Goal: Information Seeking & Learning: Learn about a topic

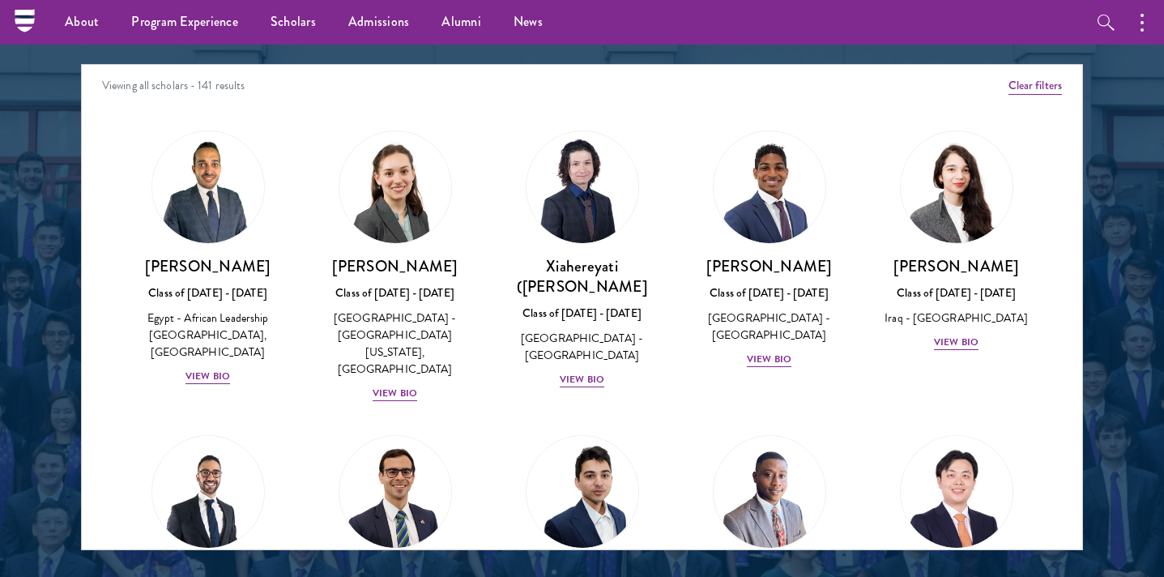
scroll to position [3364, 0]
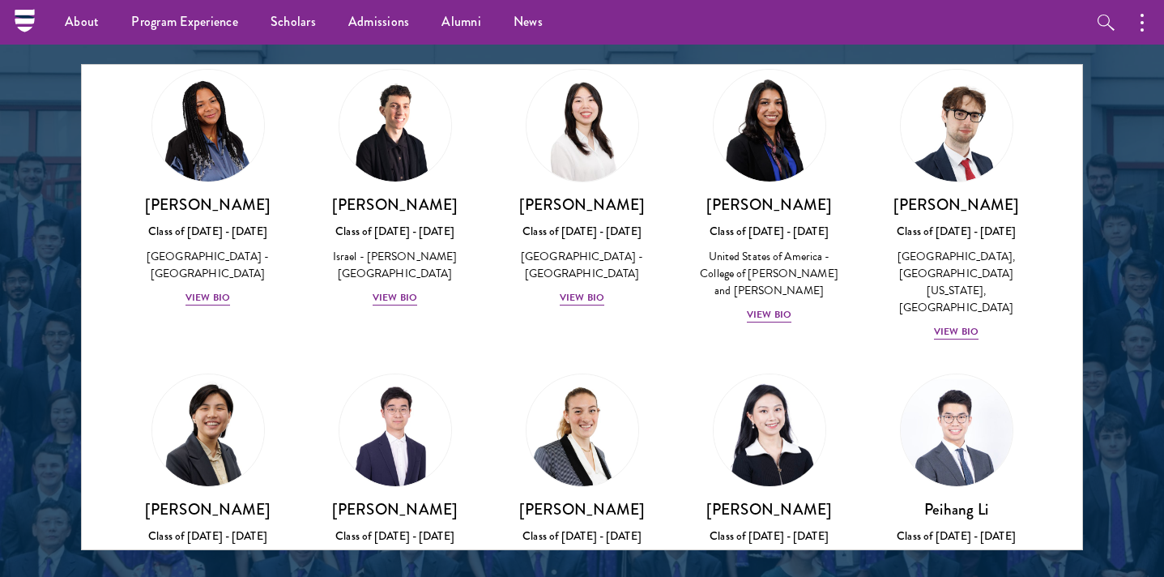
click at [799, 499] on div "[PERSON_NAME] Class of [DATE] - [DATE] [GEOGRAPHIC_DATA] - [GEOGRAPHIC_DATA], […" at bounding box center [769, 555] width 155 height 113
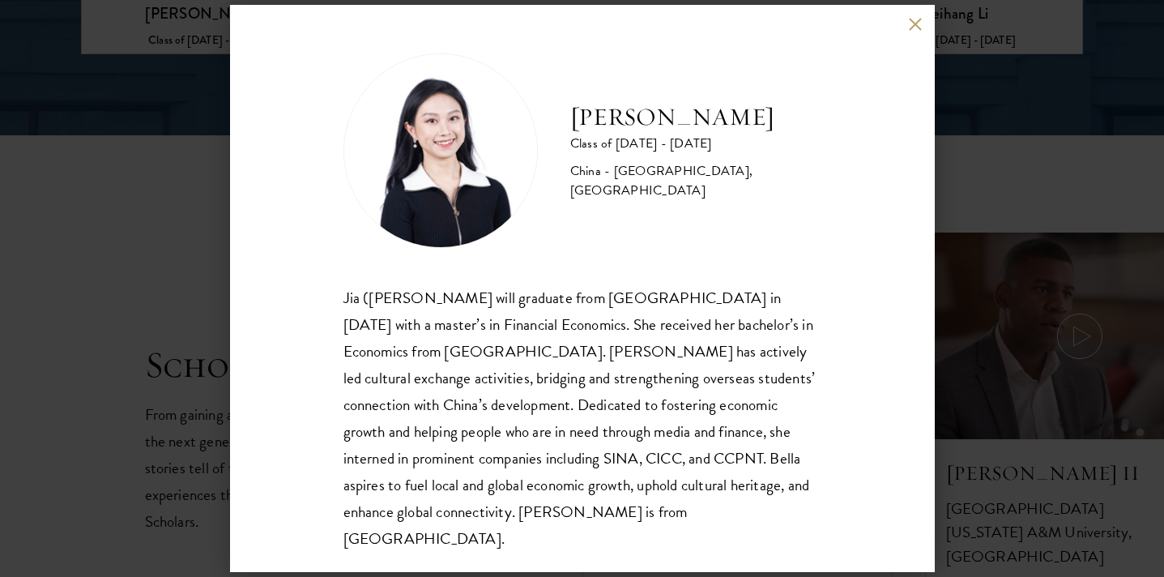
click at [1076, 313] on div "[PERSON_NAME] Class of [DATE] - [DATE] [GEOGRAPHIC_DATA] - [GEOGRAPHIC_DATA], […" at bounding box center [582, 288] width 1164 height 577
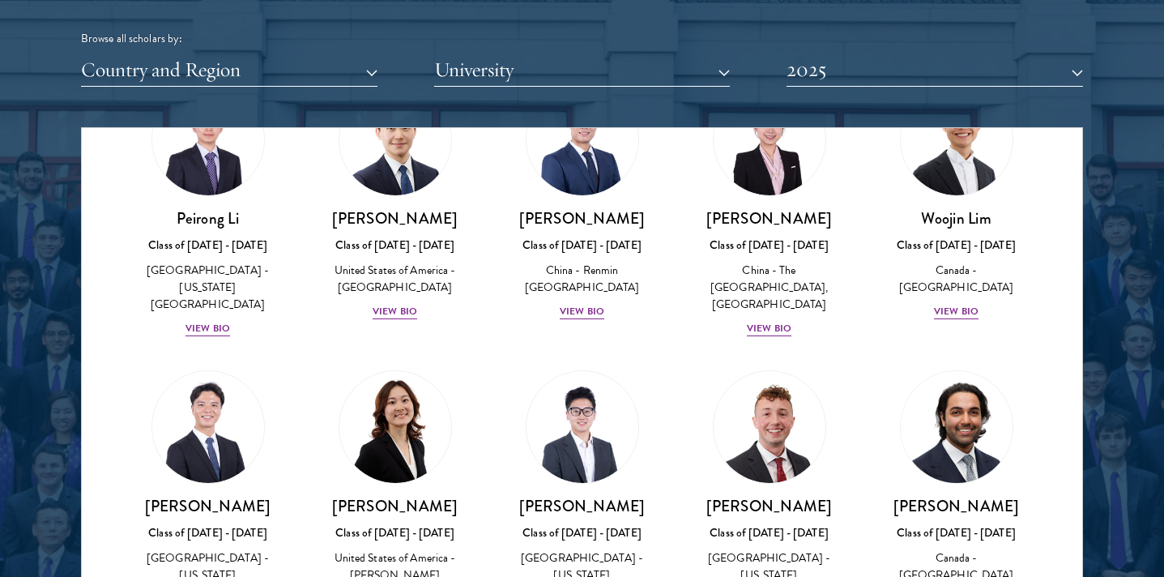
scroll to position [4024, 0]
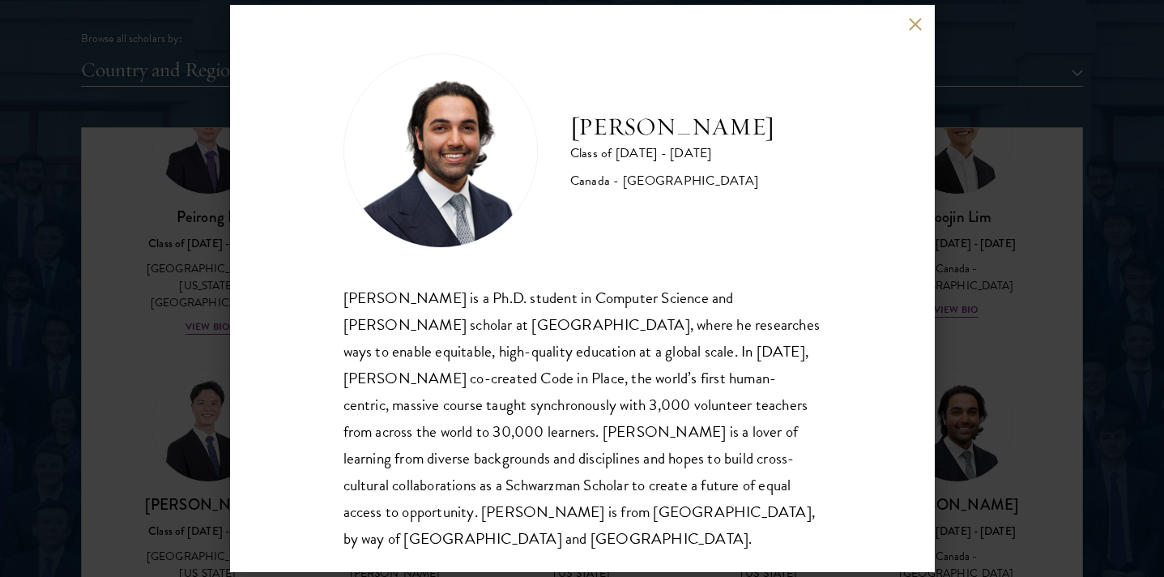
click at [1038, 258] on div "[PERSON_NAME] Class of [DATE] - [DATE] [GEOGRAPHIC_DATA] - [GEOGRAPHIC_DATA] [P…" at bounding box center [582, 288] width 1164 height 577
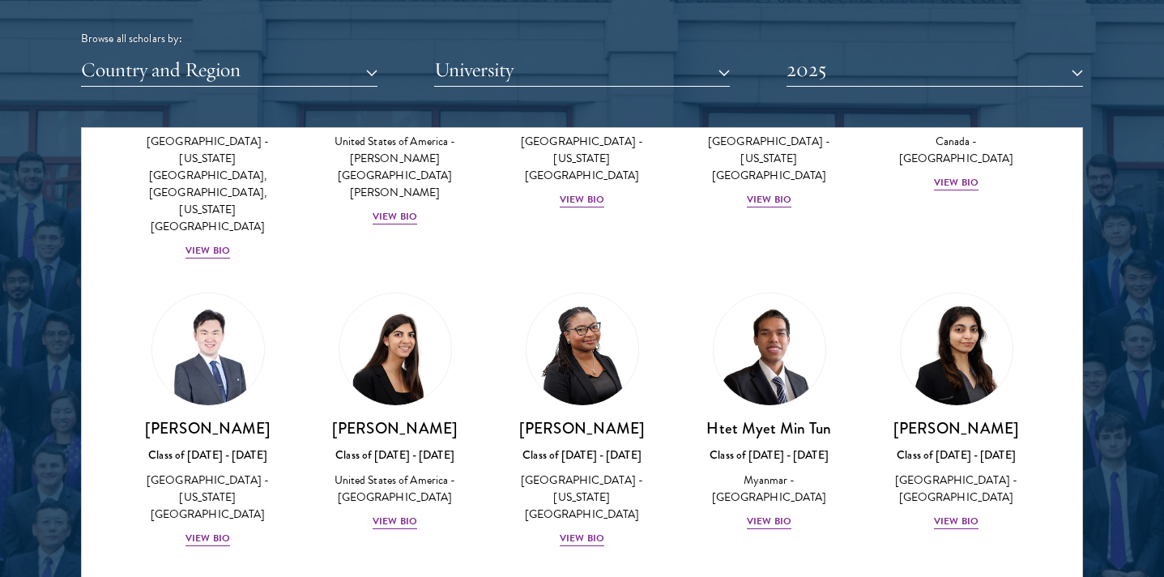
scroll to position [4449, 0]
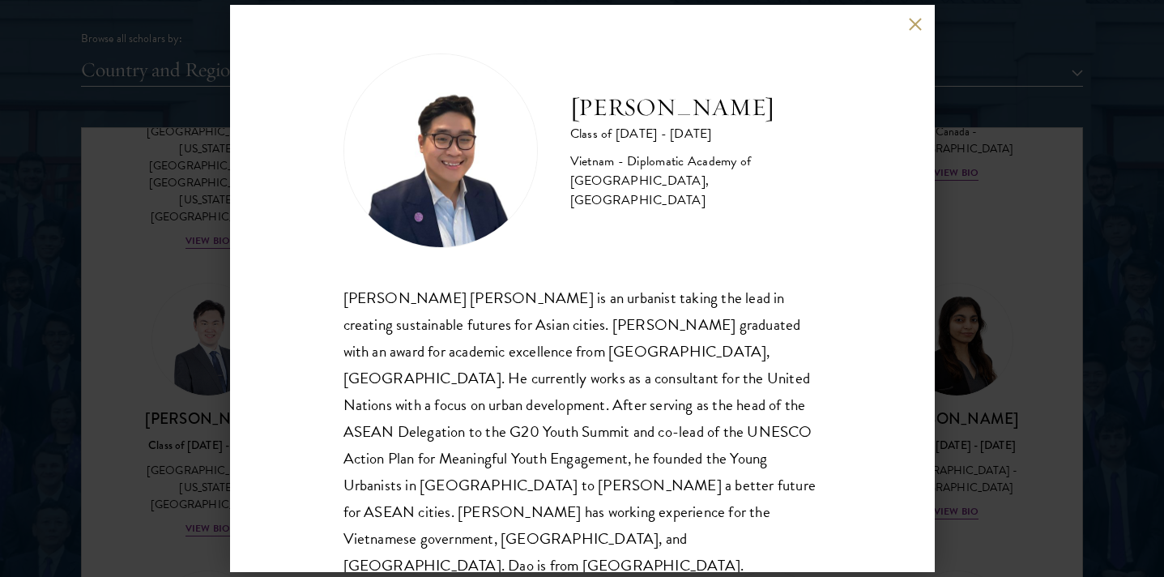
click at [938, 436] on div "[PERSON_NAME] Class of [DATE] - [DATE] Vietnam - Diplomatic Academy of [GEOGRAP…" at bounding box center [582, 288] width 1164 height 577
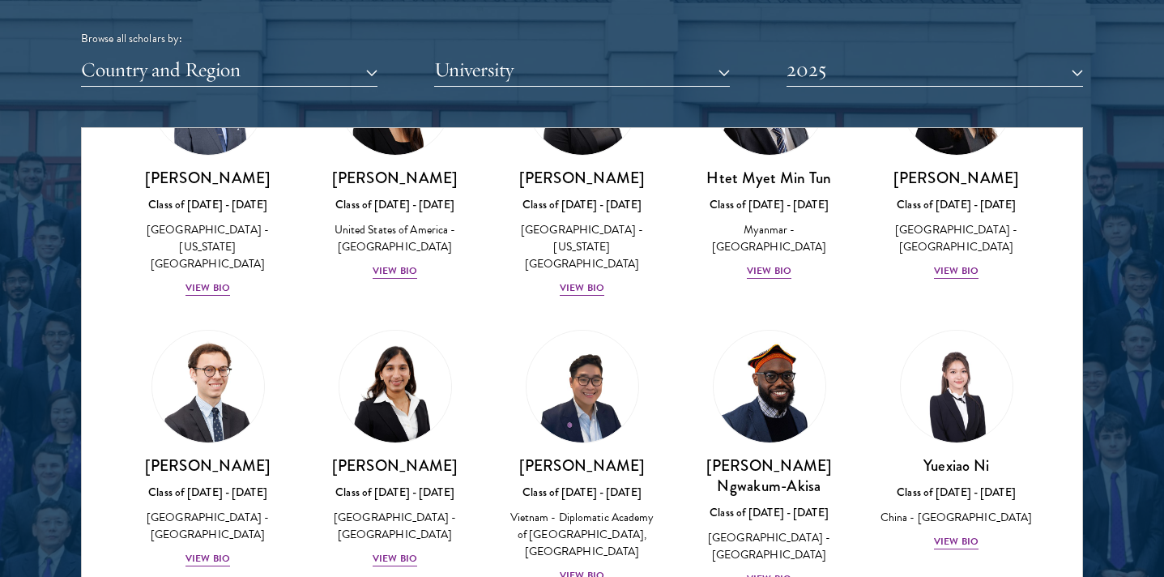
scroll to position [4719, 0]
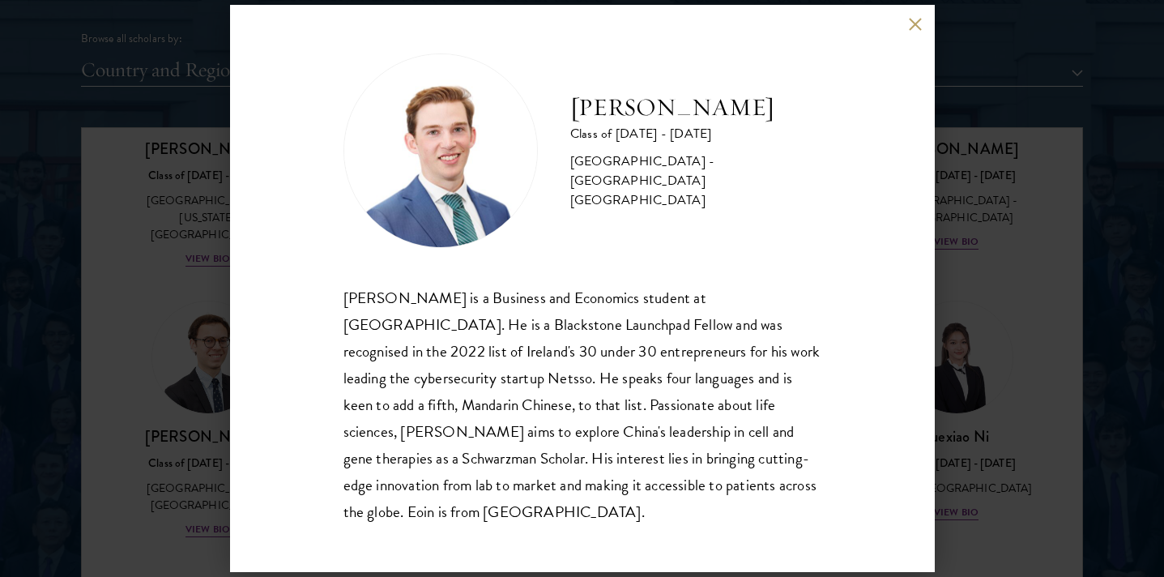
click at [1052, 254] on div "[PERSON_NAME] Class of [DATE] - [DATE] [GEOGRAPHIC_DATA] - [GEOGRAPHIC_DATA] [G…" at bounding box center [582, 288] width 1164 height 577
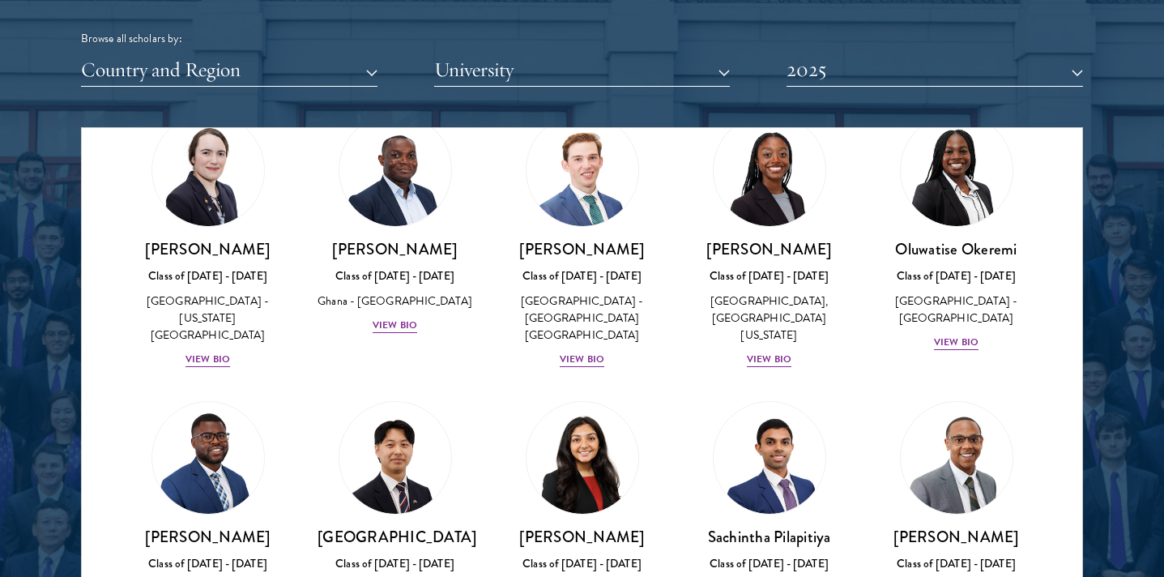
scroll to position [5223, 0]
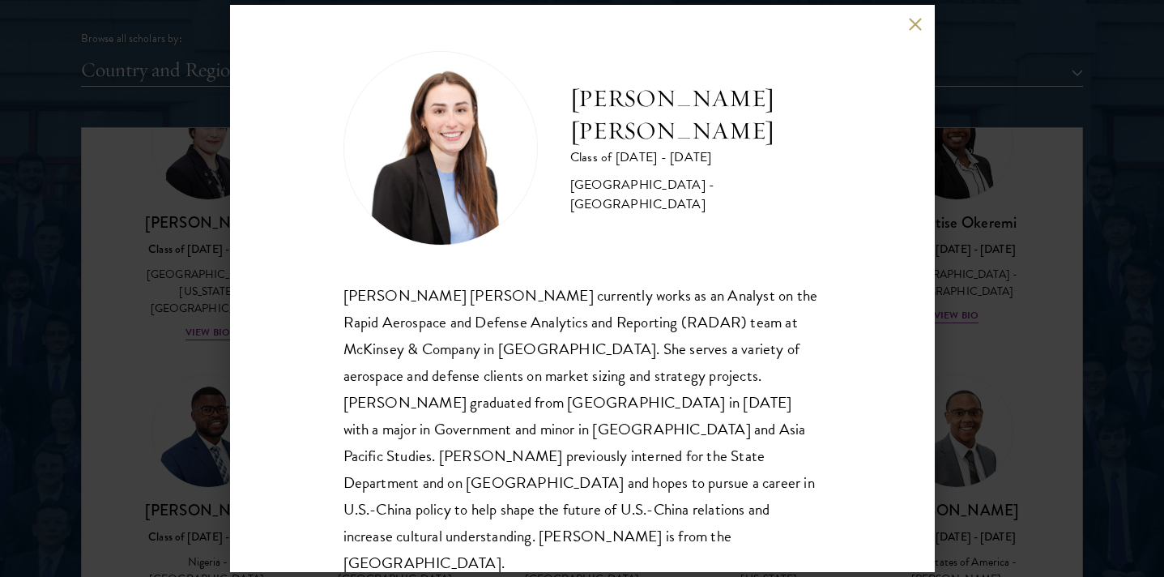
scroll to position [2, 0]
click at [996, 362] on div "[PERSON_NAME] [PERSON_NAME] Class of [DATE] - [DATE] [GEOGRAPHIC_DATA] - [GEOGR…" at bounding box center [582, 288] width 1164 height 577
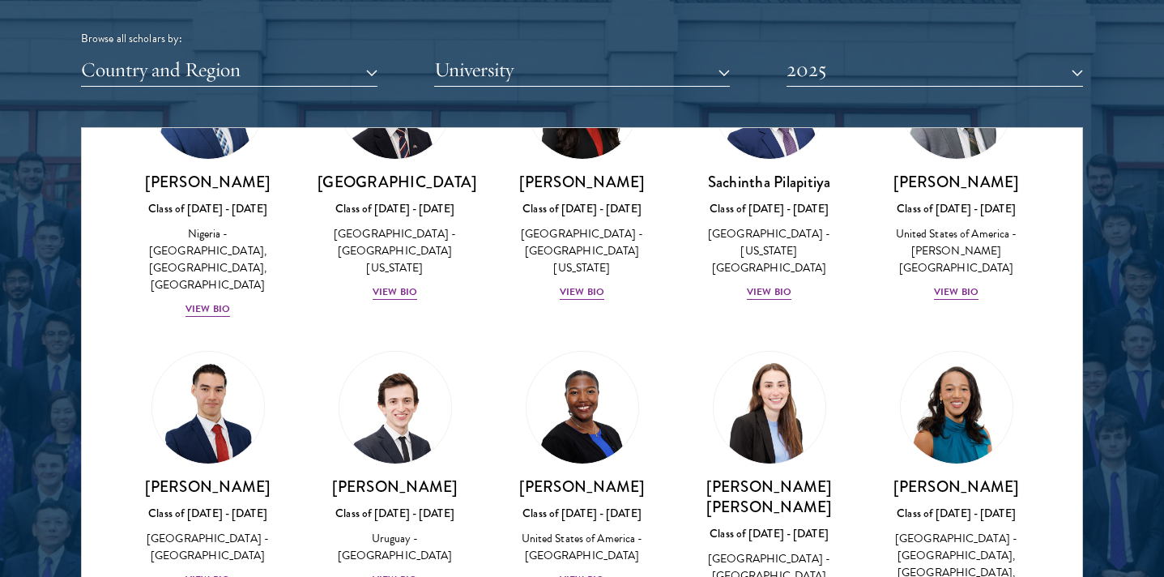
scroll to position [5553, 0]
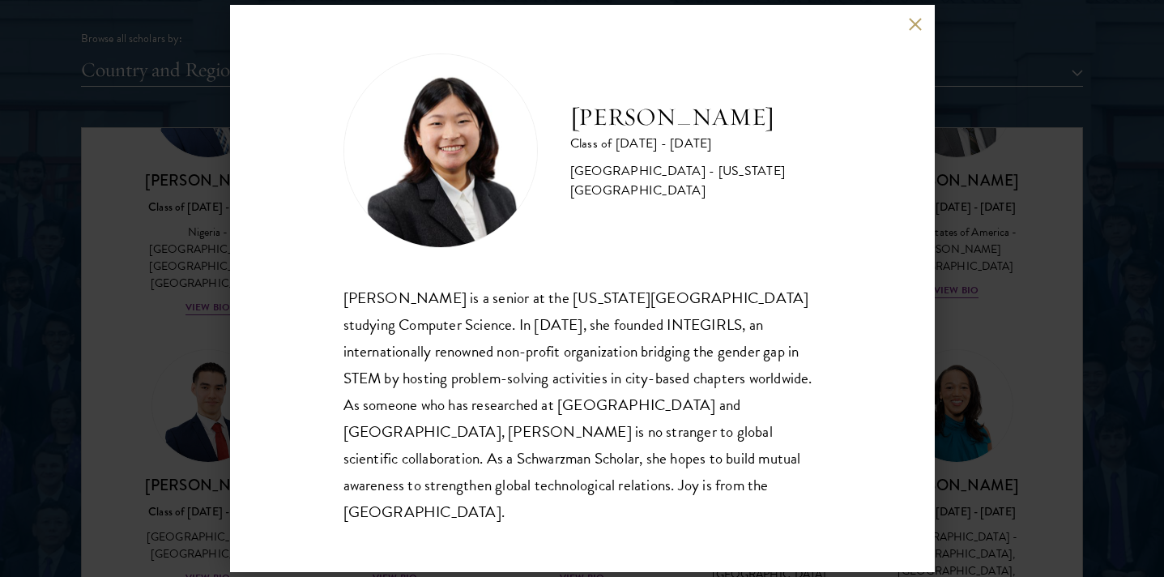
click at [969, 365] on div "[PERSON_NAME] Class of [DATE] - [DATE] [GEOGRAPHIC_DATA] - [US_STATE][GEOGRAPHI…" at bounding box center [582, 288] width 1164 height 577
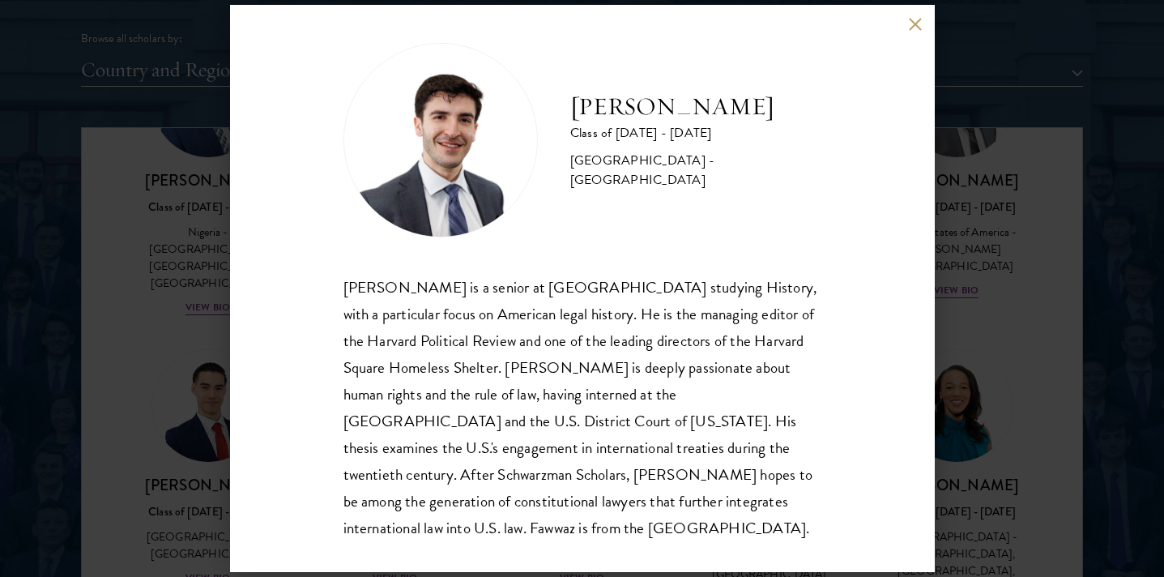
scroll to position [15, 0]
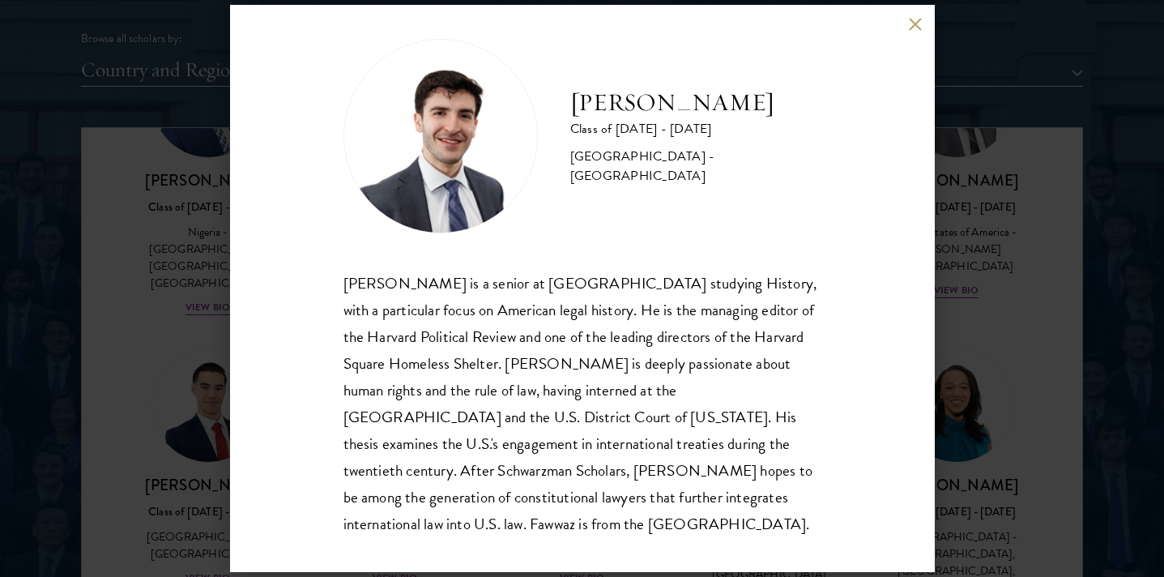
click at [974, 349] on div "[PERSON_NAME] Class of [DATE] - [DATE] [GEOGRAPHIC_DATA] - [GEOGRAPHIC_DATA] [P…" at bounding box center [582, 288] width 1164 height 577
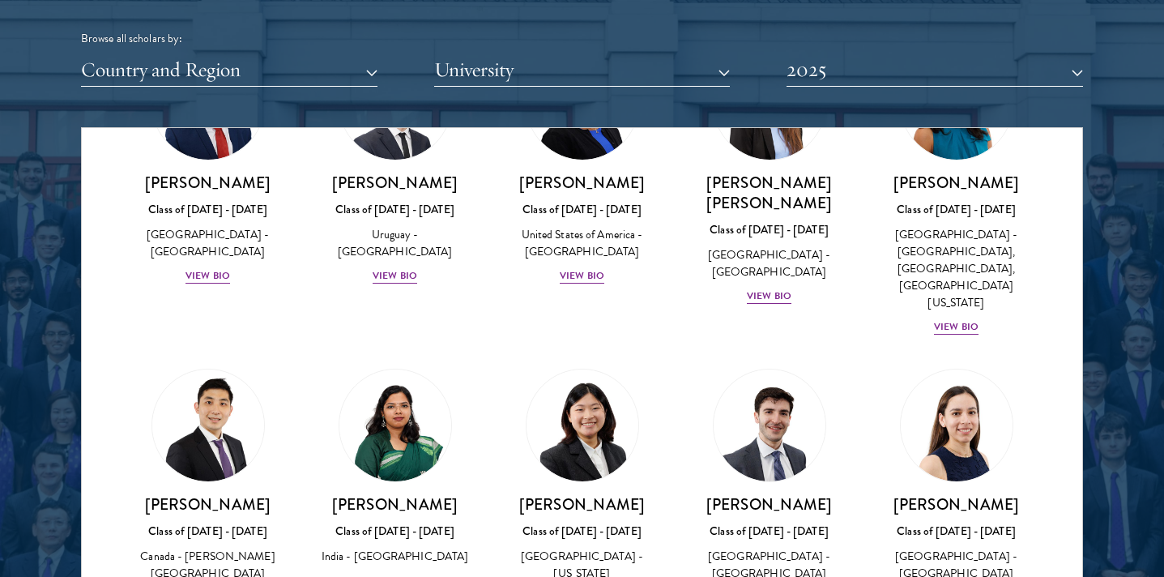
scroll to position [5892, 0]
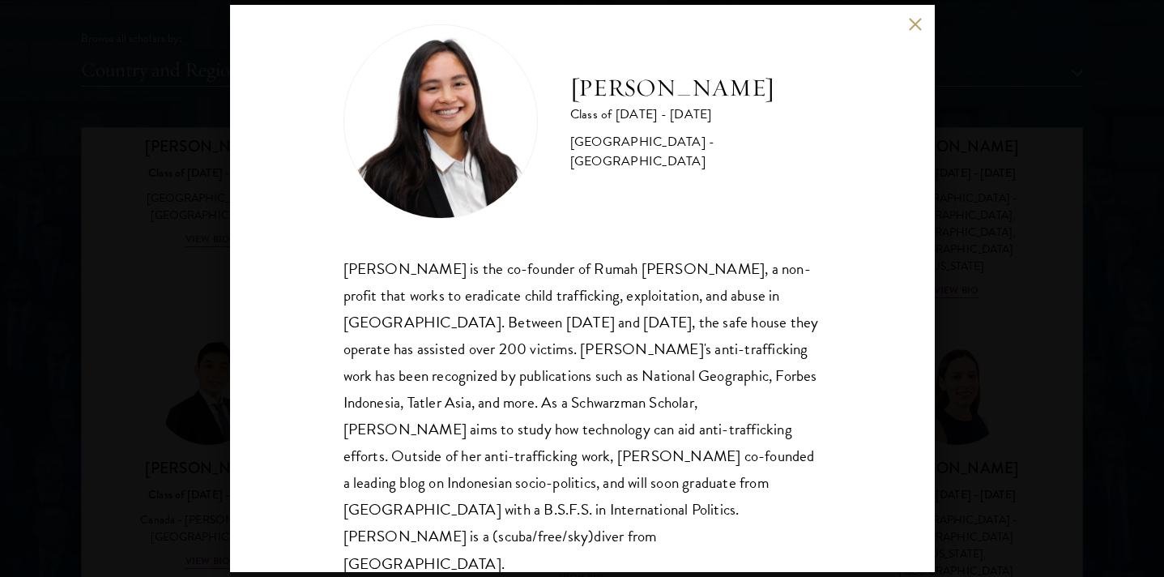
scroll to position [28, 0]
click at [187, 389] on div "[PERSON_NAME] Class of [DATE] - [DATE] [GEOGRAPHIC_DATA] - [GEOGRAPHIC_DATA] [P…" at bounding box center [582, 288] width 1164 height 577
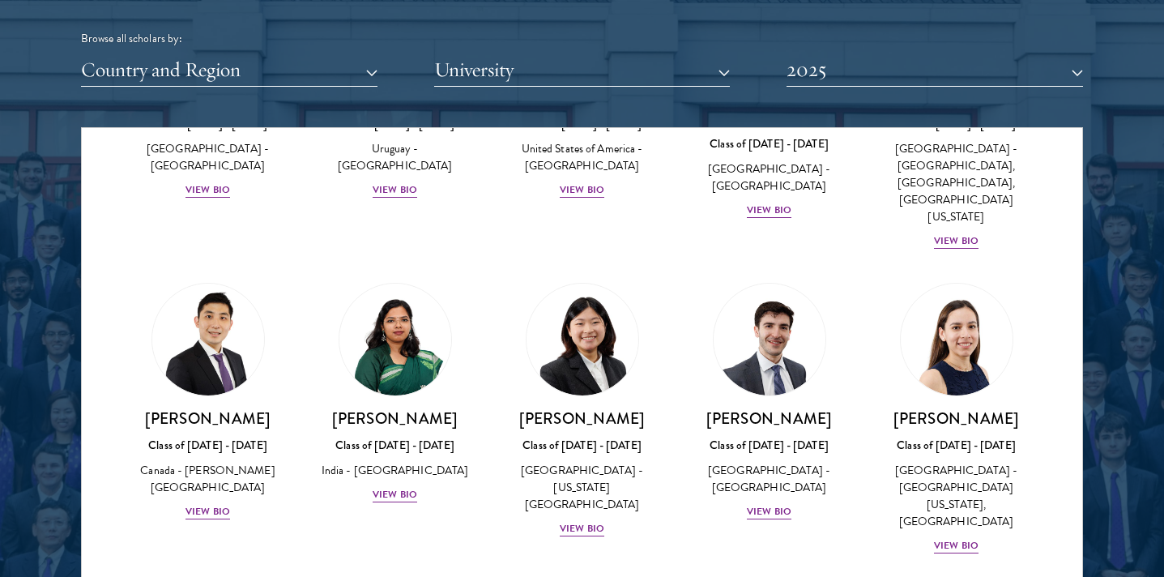
scroll to position [5965, 0]
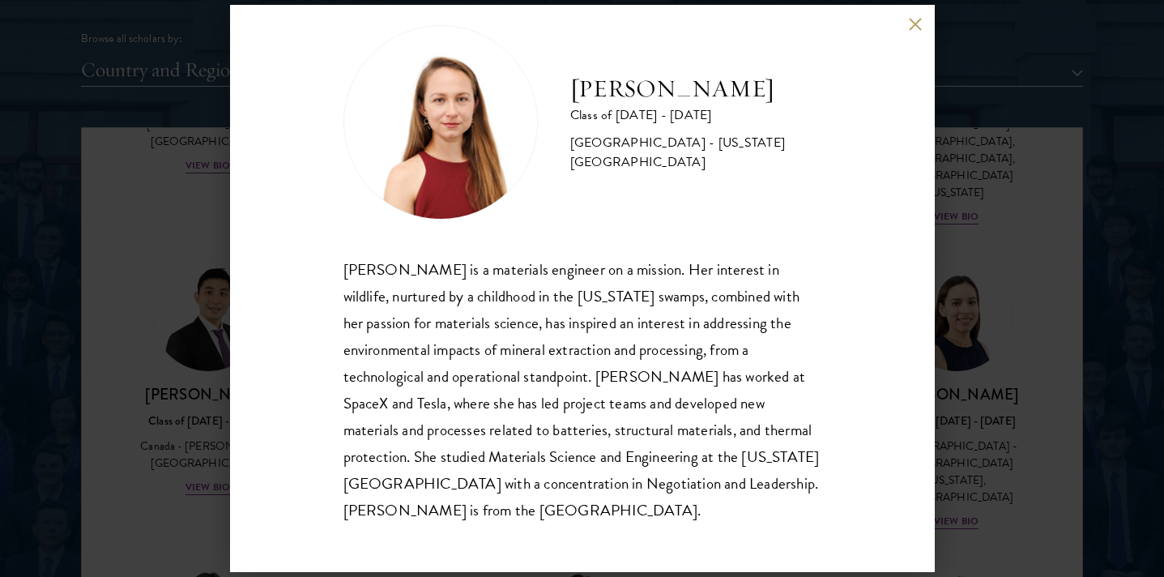
scroll to position [28, 0]
click at [984, 378] on div "[PERSON_NAME] Class of [DATE] - [DATE] [GEOGRAPHIC_DATA] - [US_STATE][GEOGRAPHI…" at bounding box center [582, 288] width 1164 height 577
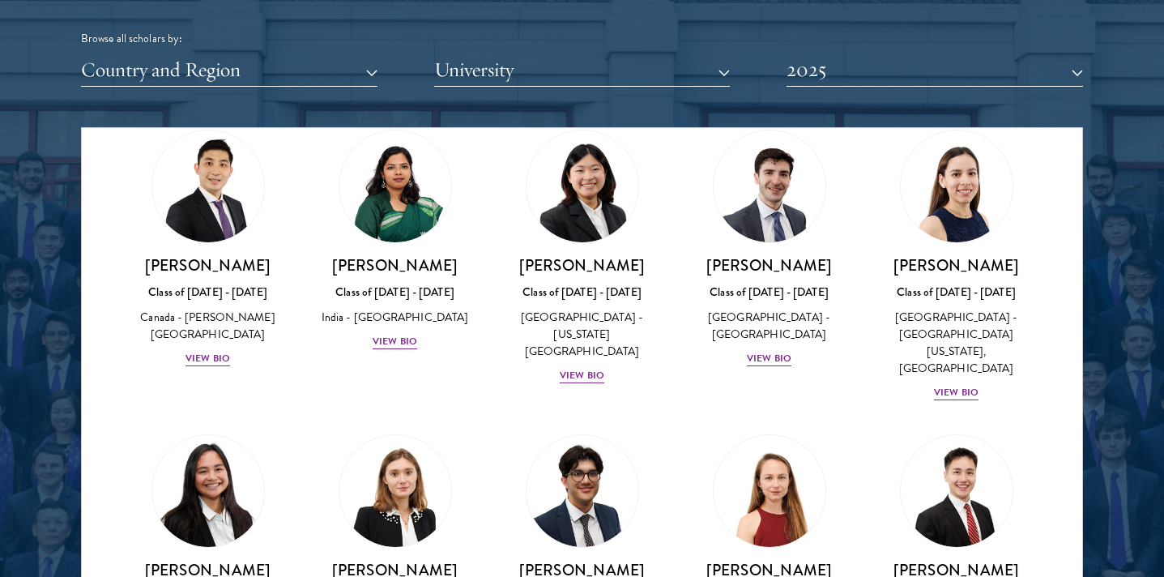
scroll to position [6097, 0]
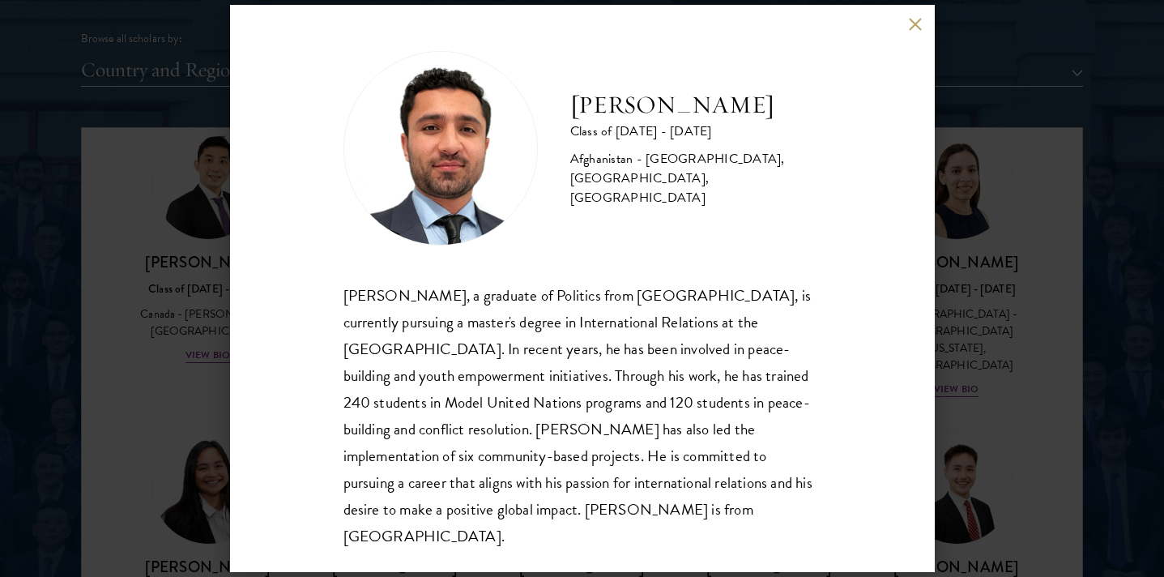
scroll to position [2, 0]
click at [972, 427] on div "[PERSON_NAME] Class of [DATE] - [DATE] [GEOGRAPHIC_DATA] - [GEOGRAPHIC_DATA], […" at bounding box center [582, 288] width 1164 height 577
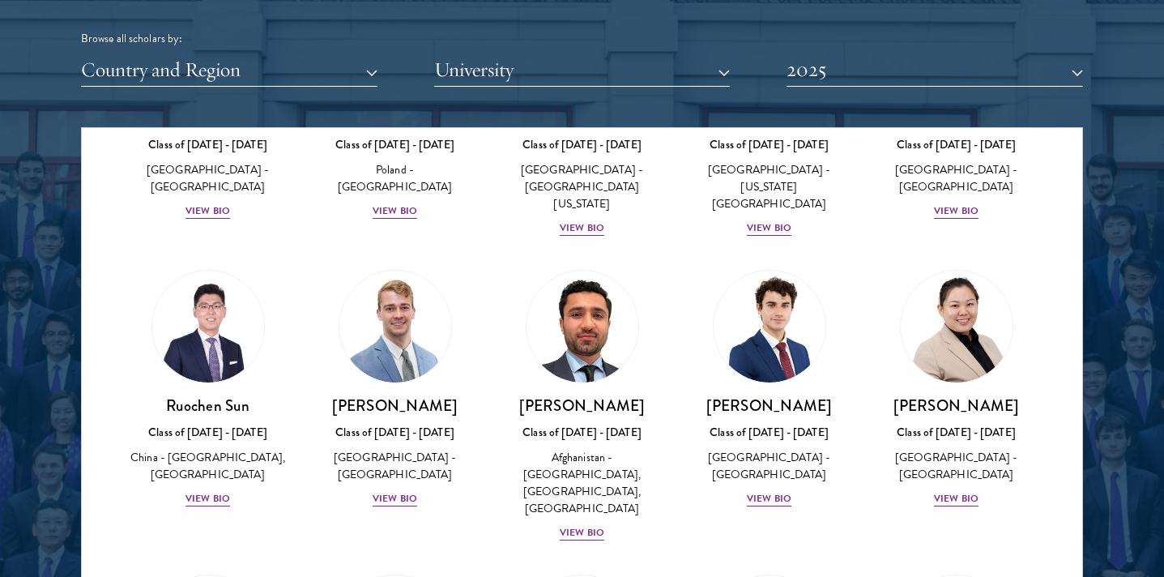
scroll to position [6720, 0]
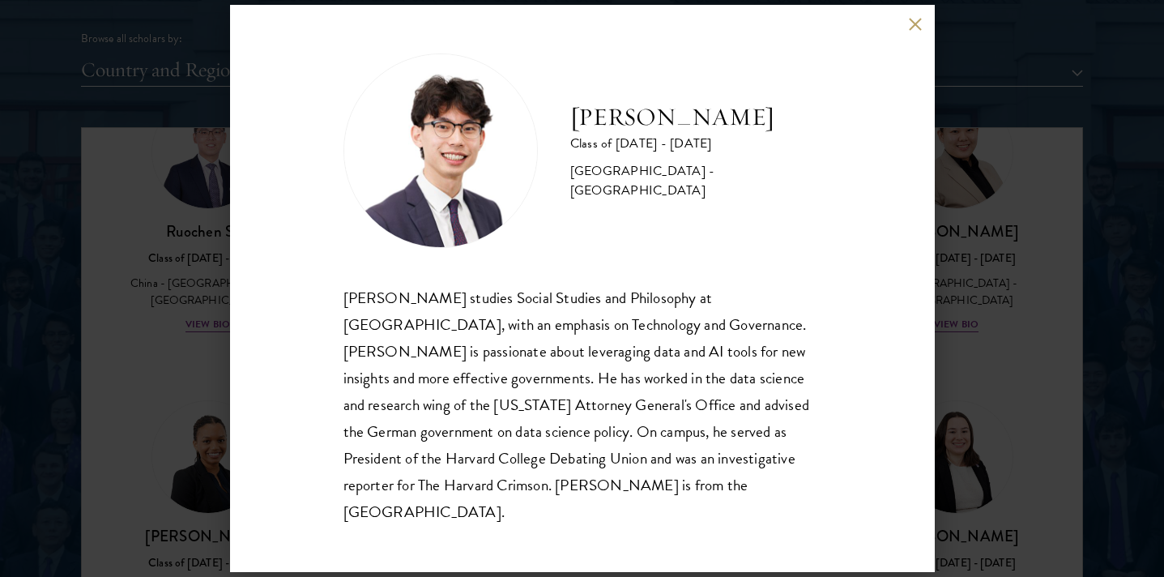
click at [212, 444] on div "[PERSON_NAME] Class of [DATE] - [DATE] [GEOGRAPHIC_DATA] - [GEOGRAPHIC_DATA] [P…" at bounding box center [582, 288] width 1164 height 577
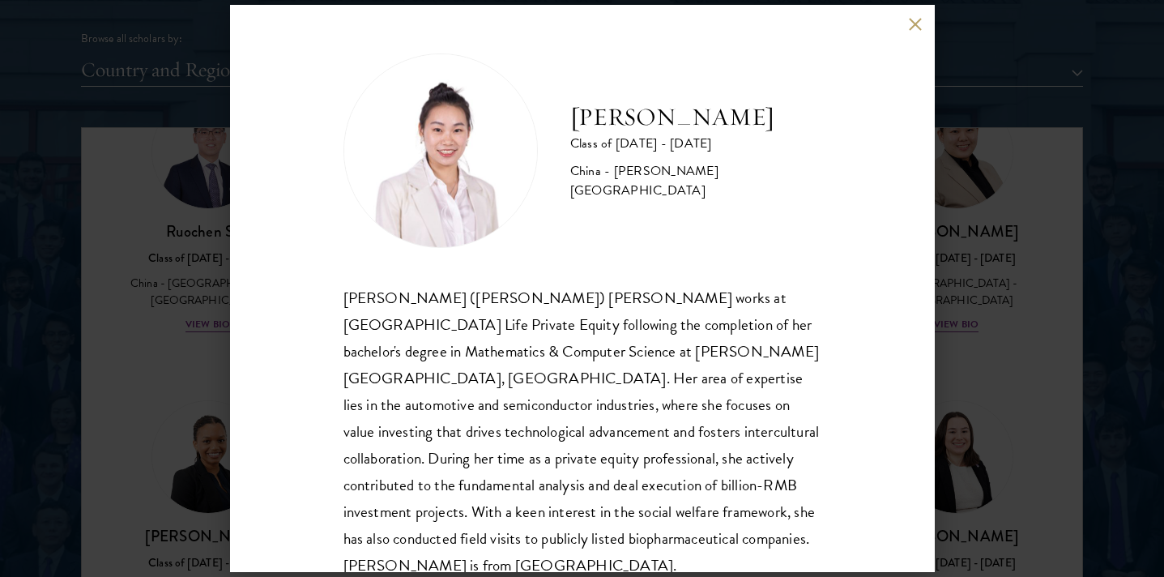
click at [953, 365] on div "[PERSON_NAME] Class of [DATE] - [DATE] [GEOGRAPHIC_DATA] - [PERSON_NAME][GEOGRA…" at bounding box center [582, 288] width 1164 height 577
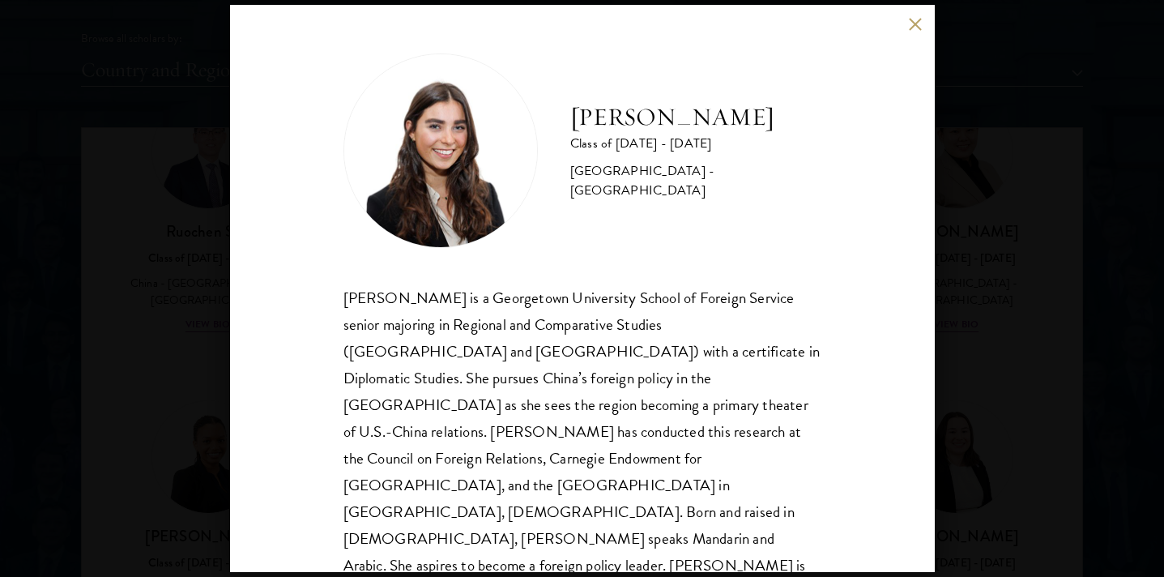
click at [1017, 403] on div "[PERSON_NAME] Class of [DATE] - [DATE] [GEOGRAPHIC_DATA] - [GEOGRAPHIC_DATA] [P…" at bounding box center [582, 288] width 1164 height 577
